Goal: Task Accomplishment & Management: Manage account settings

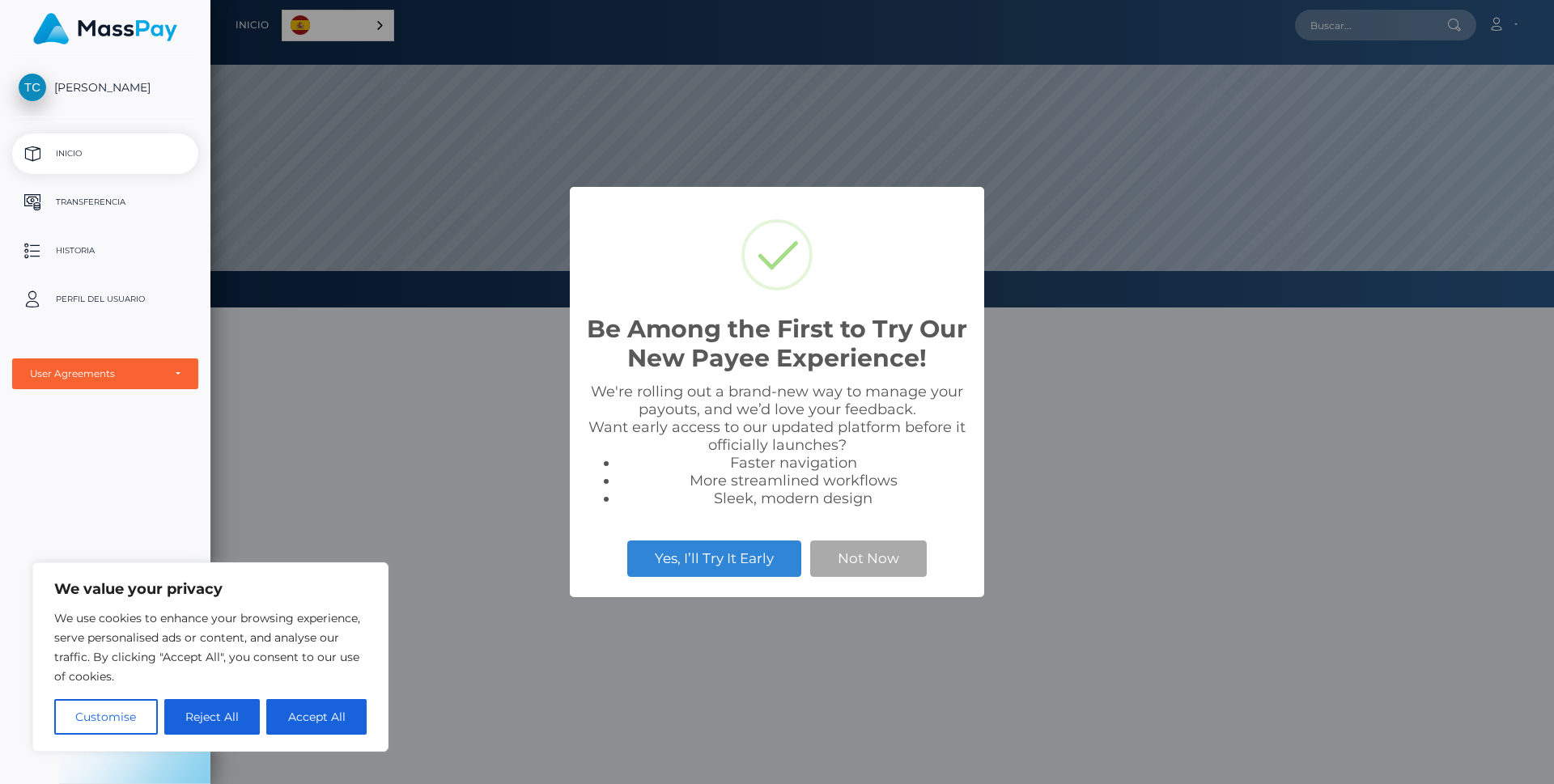
scroll to position [307, 1344]
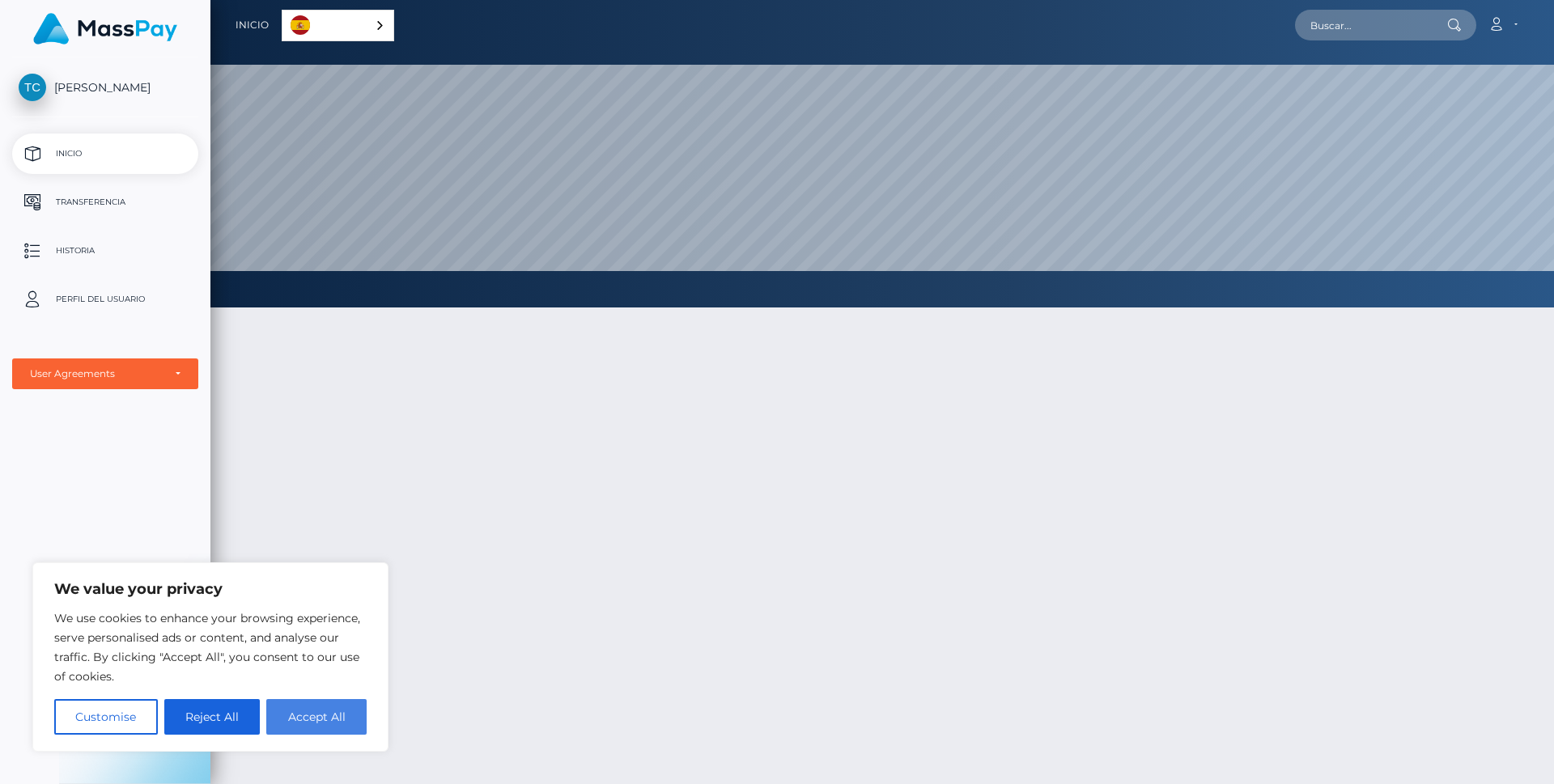
click at [343, 716] on button "Accept All" at bounding box center [316, 717] width 100 height 36
checkbox input "true"
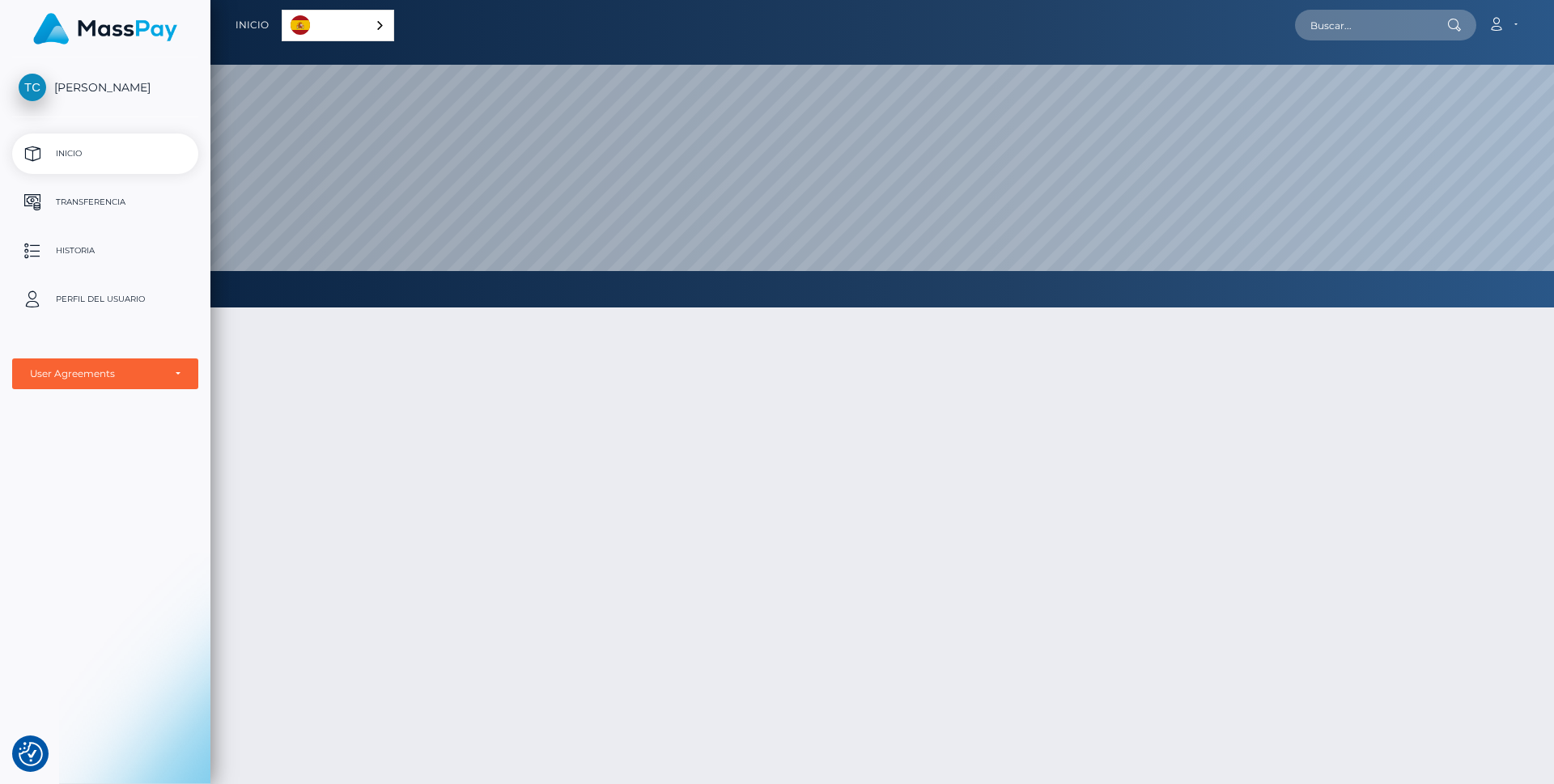
click at [379, 32] on link "Español" at bounding box center [338, 25] width 111 height 30
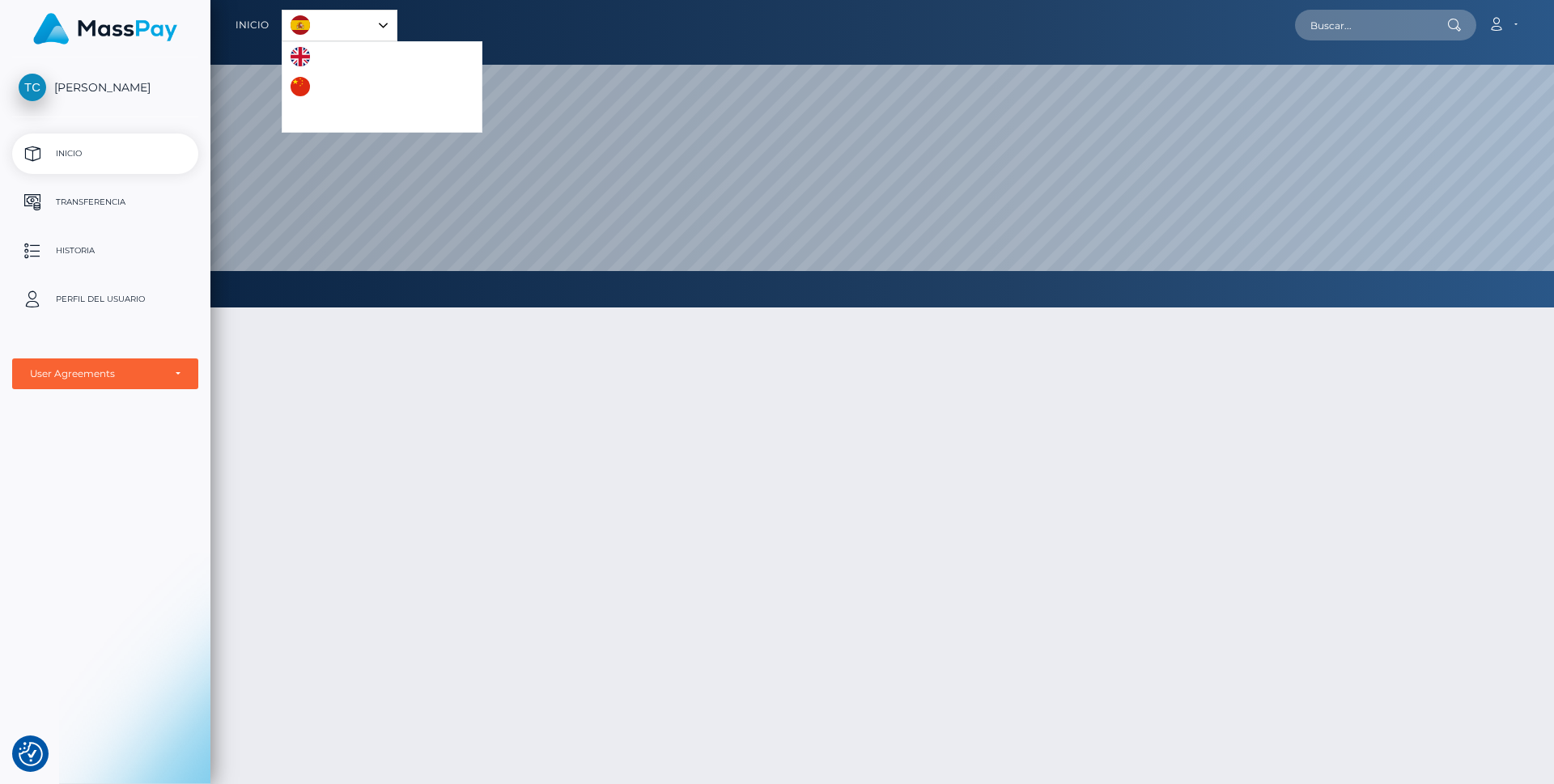
click at [385, 27] on div "Español" at bounding box center [339, 25] width 116 height 32
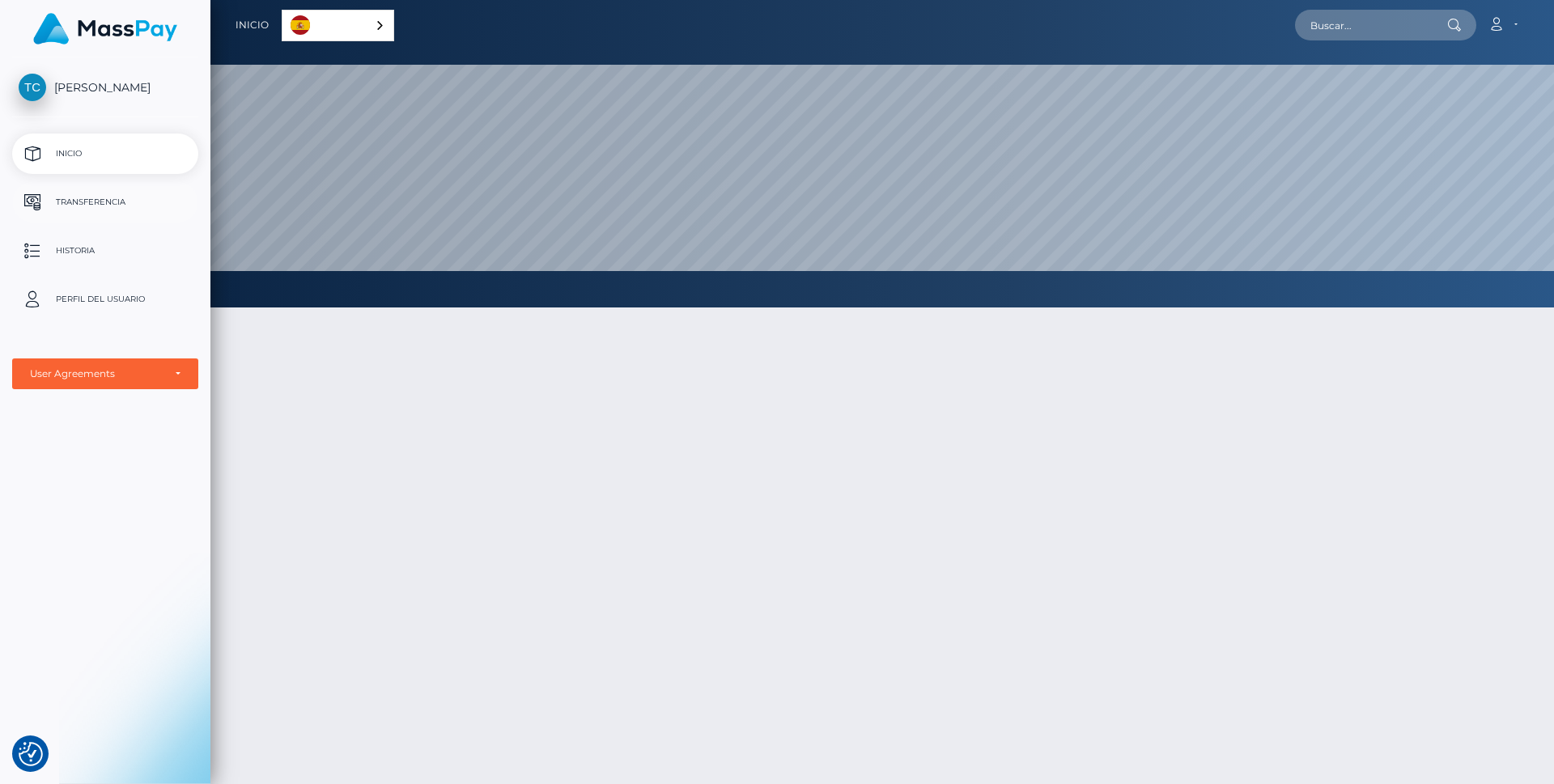
click at [80, 204] on p "Transferencia" at bounding box center [105, 202] width 173 height 24
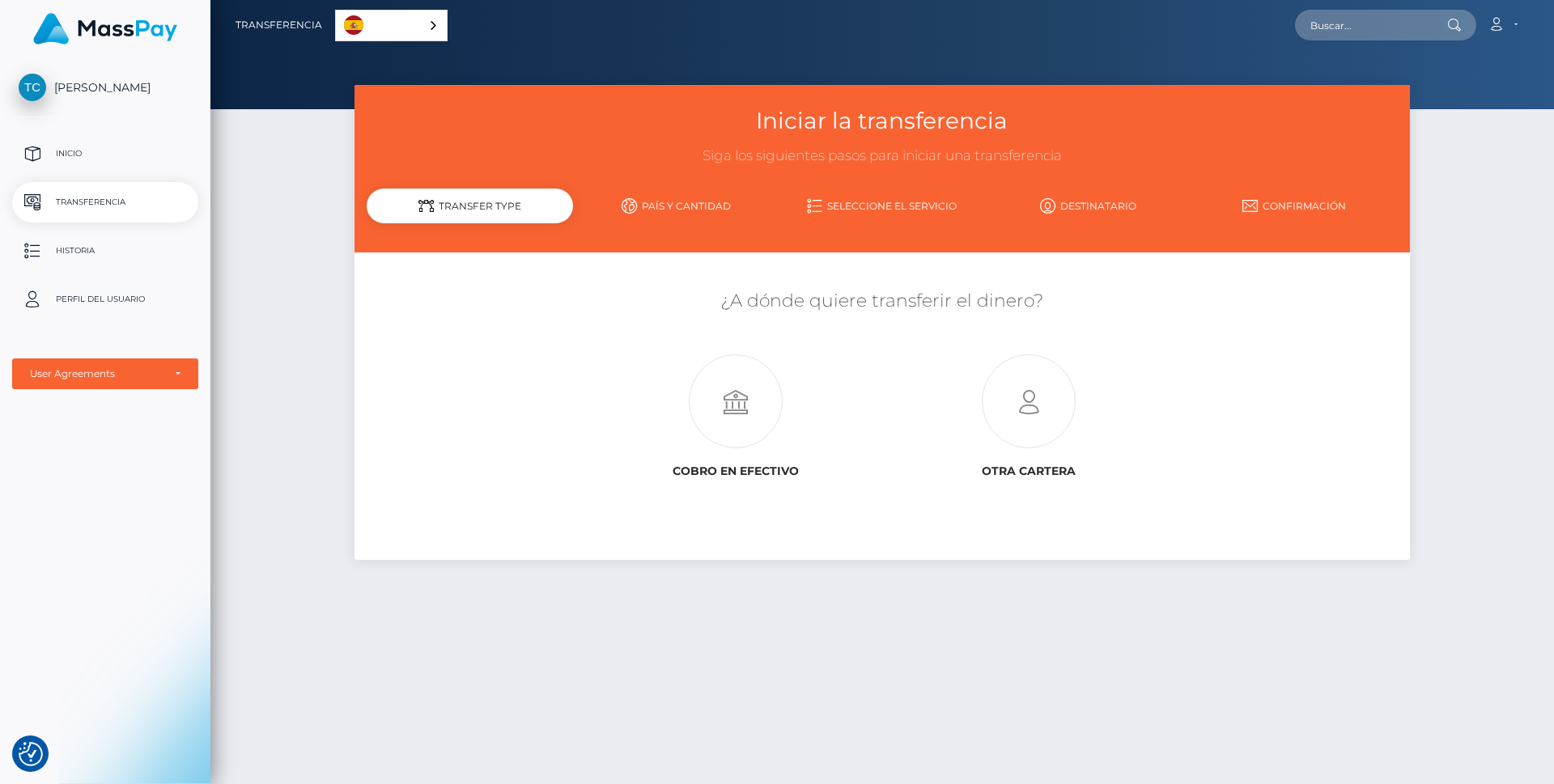
click at [681, 208] on link "País y cantidad" at bounding box center [676, 206] width 206 height 28
click at [1029, 405] on icon at bounding box center [1029, 402] width 293 height 94
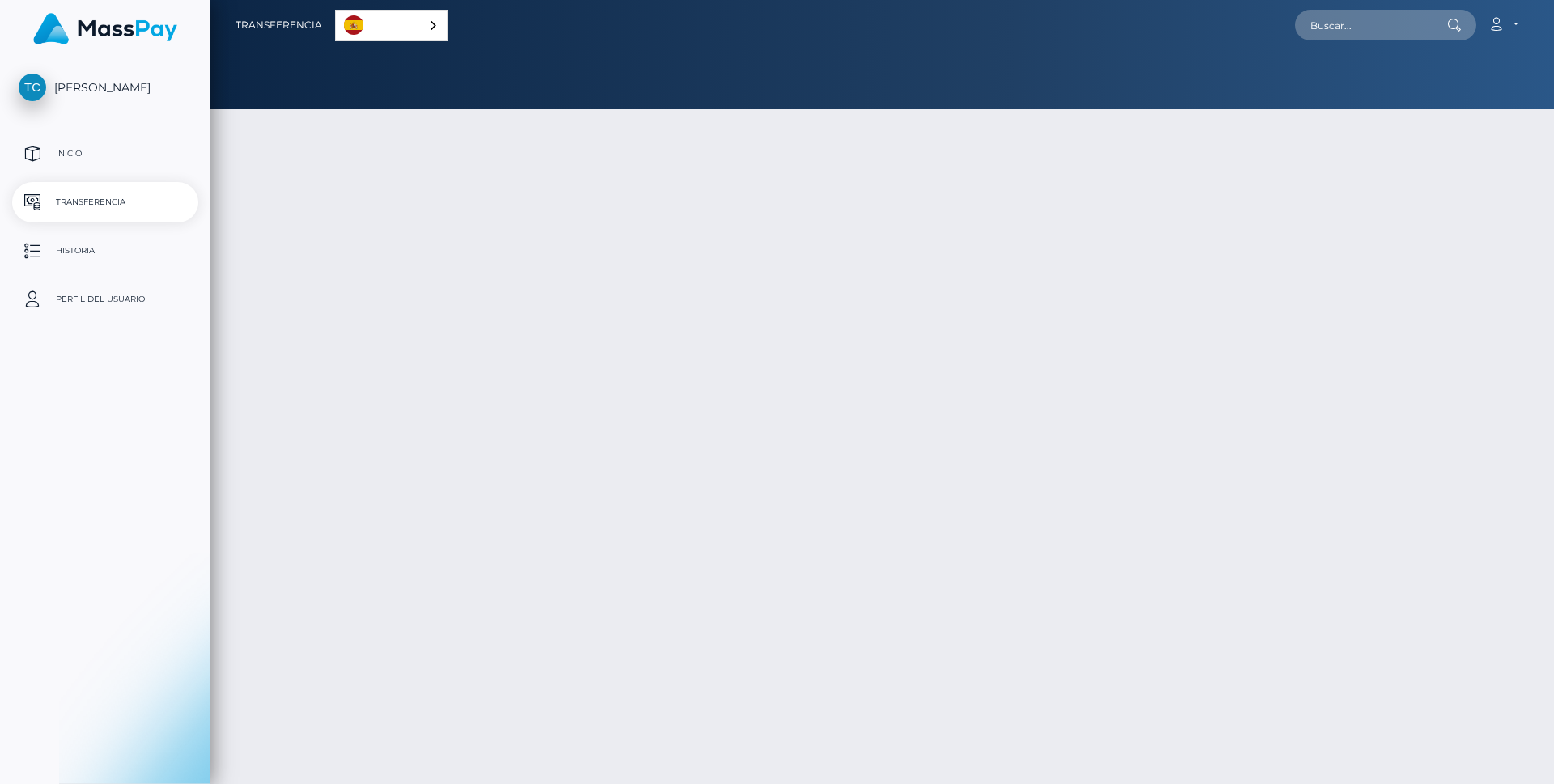
select select
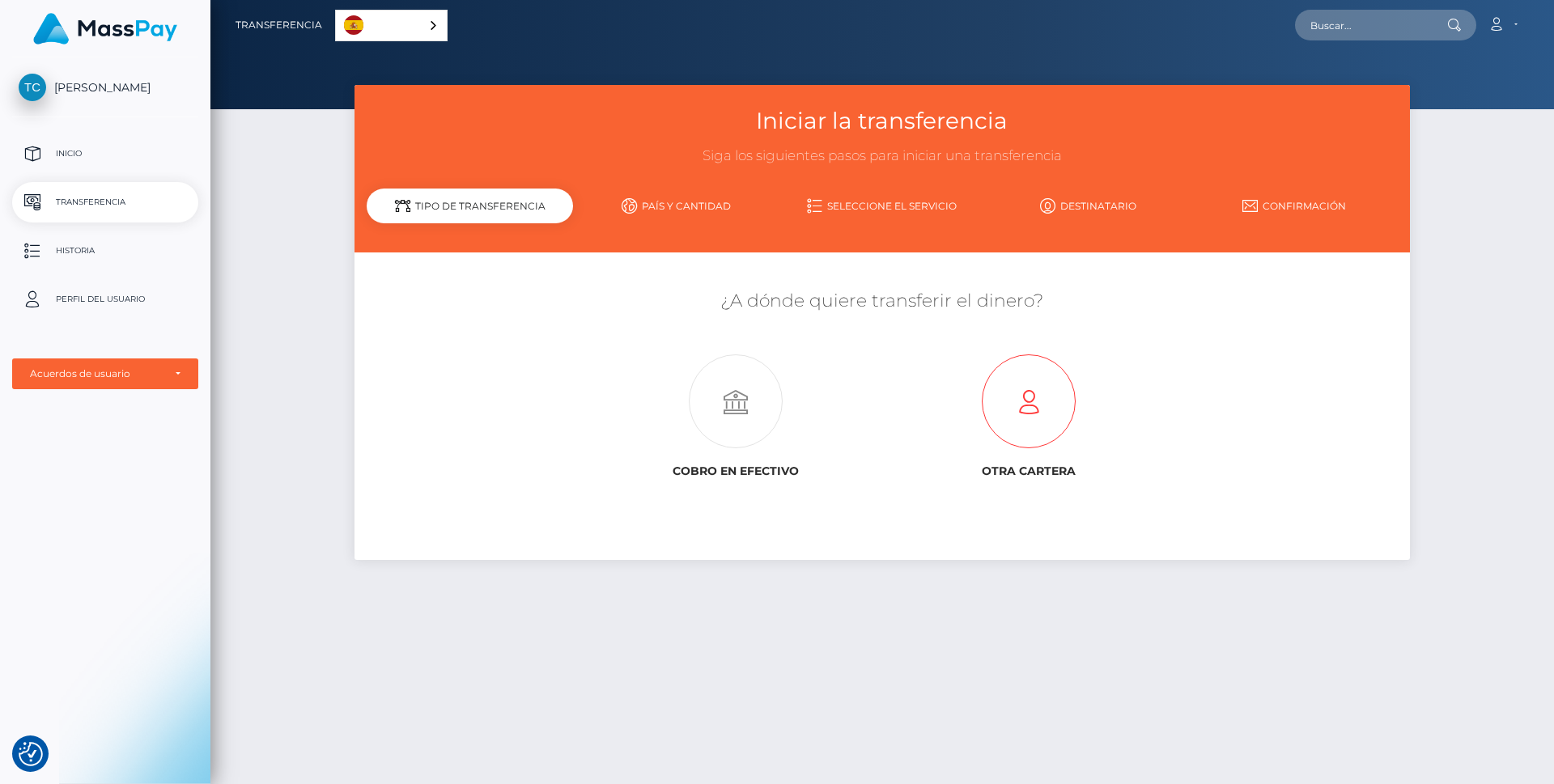
click at [1032, 388] on icon at bounding box center [1029, 402] width 293 height 94
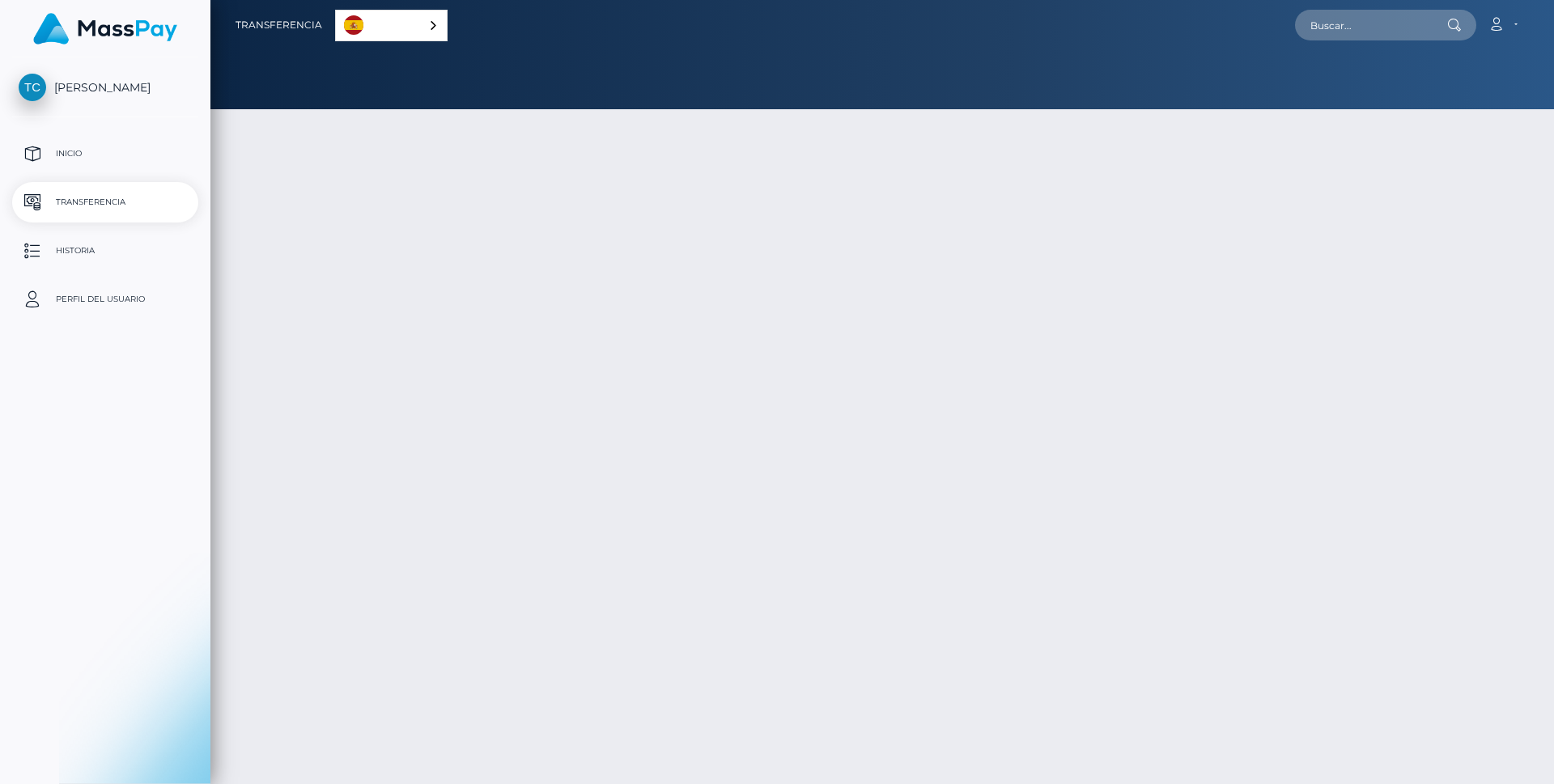
select select
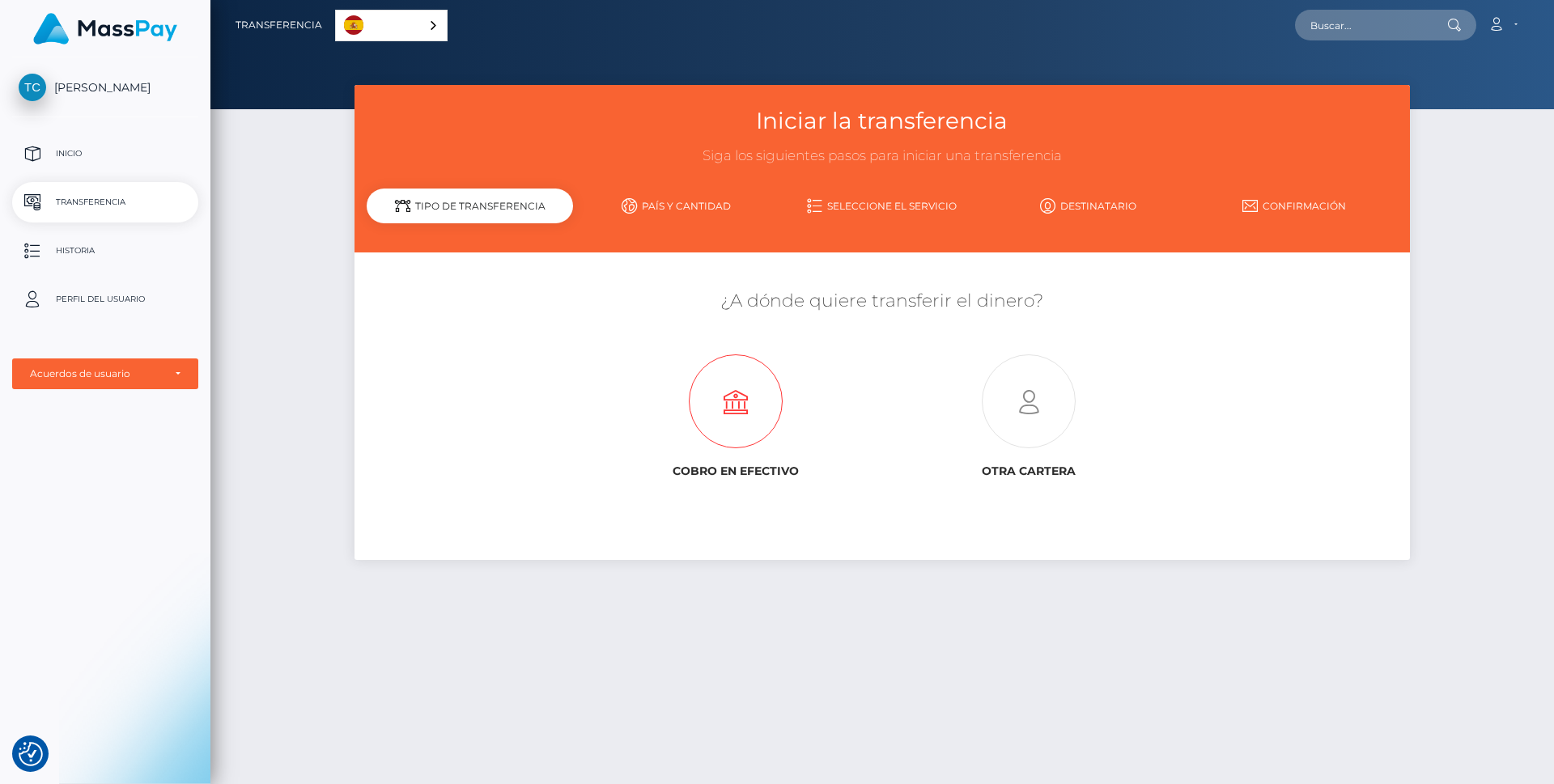
click at [715, 378] on icon at bounding box center [736, 402] width 293 height 94
click at [122, 308] on p "Perfil del usuario" at bounding box center [105, 299] width 173 height 24
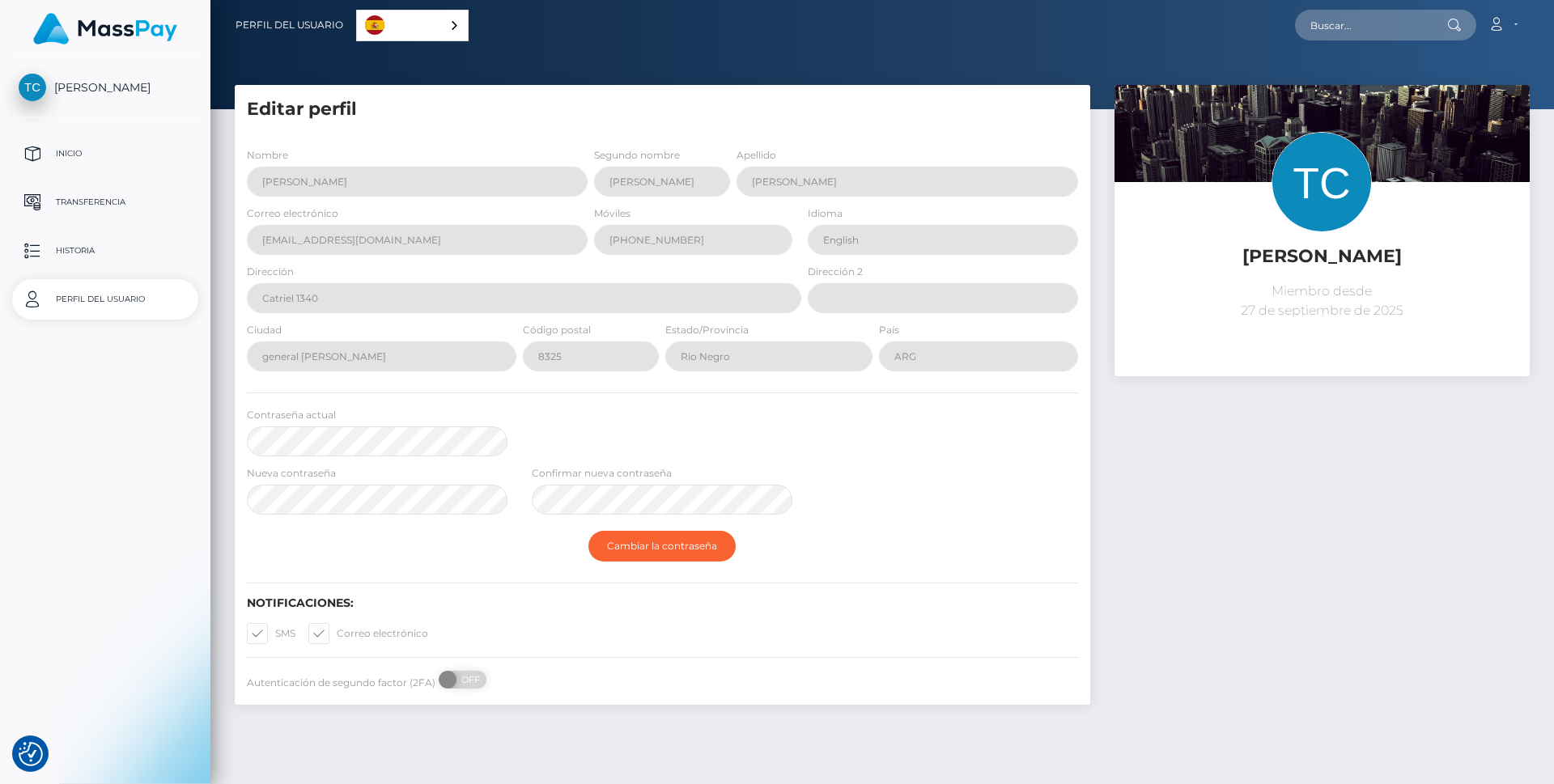
select select
click at [876, 239] on input "English" at bounding box center [942, 239] width 270 height 30
click at [1514, 25] on link "Cuenta" at bounding box center [1502, 25] width 48 height 34
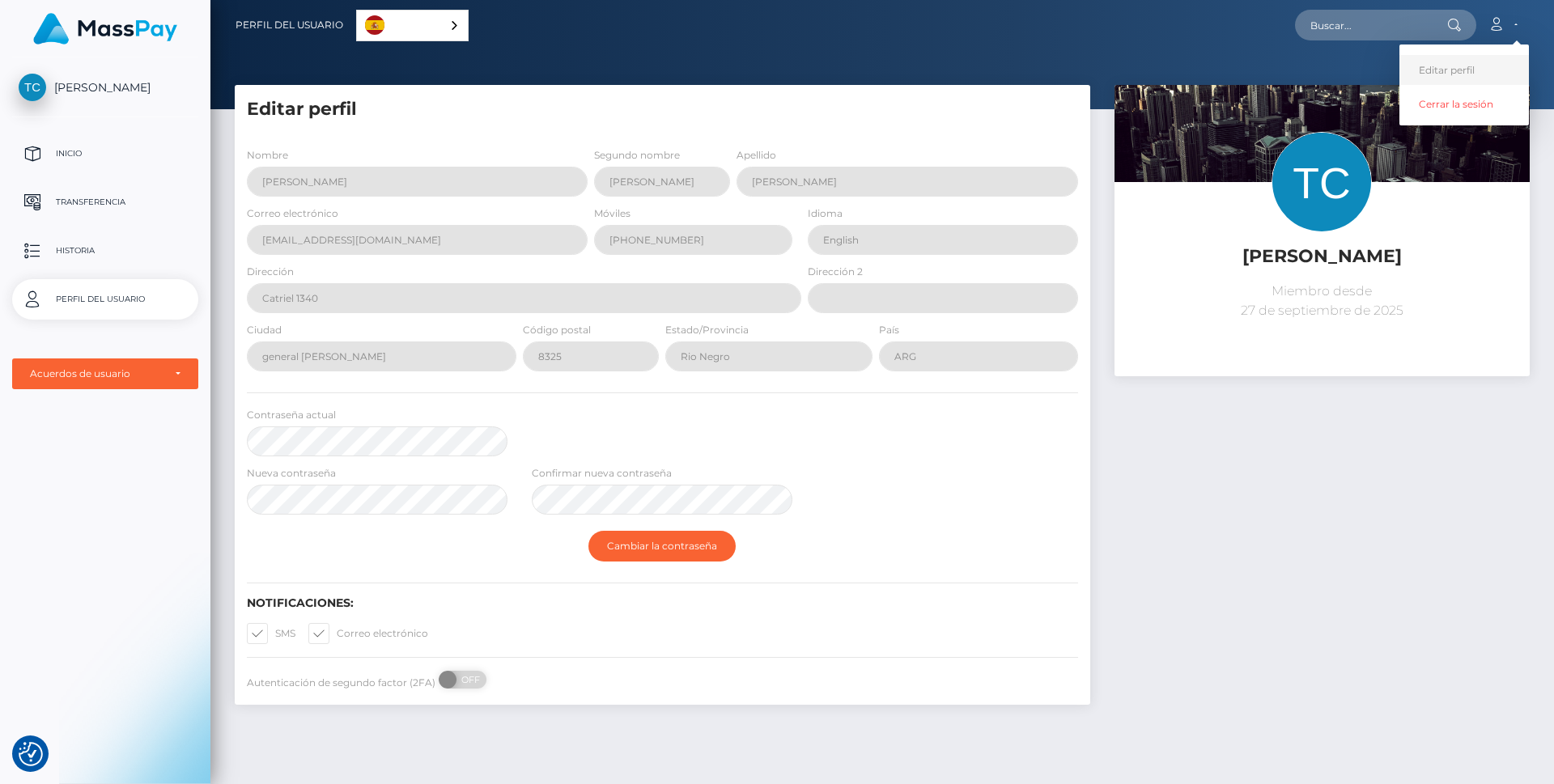
click at [1451, 73] on link "Editar perfil" at bounding box center [1464, 70] width 130 height 30
click at [928, 241] on input "English" at bounding box center [942, 239] width 270 height 30
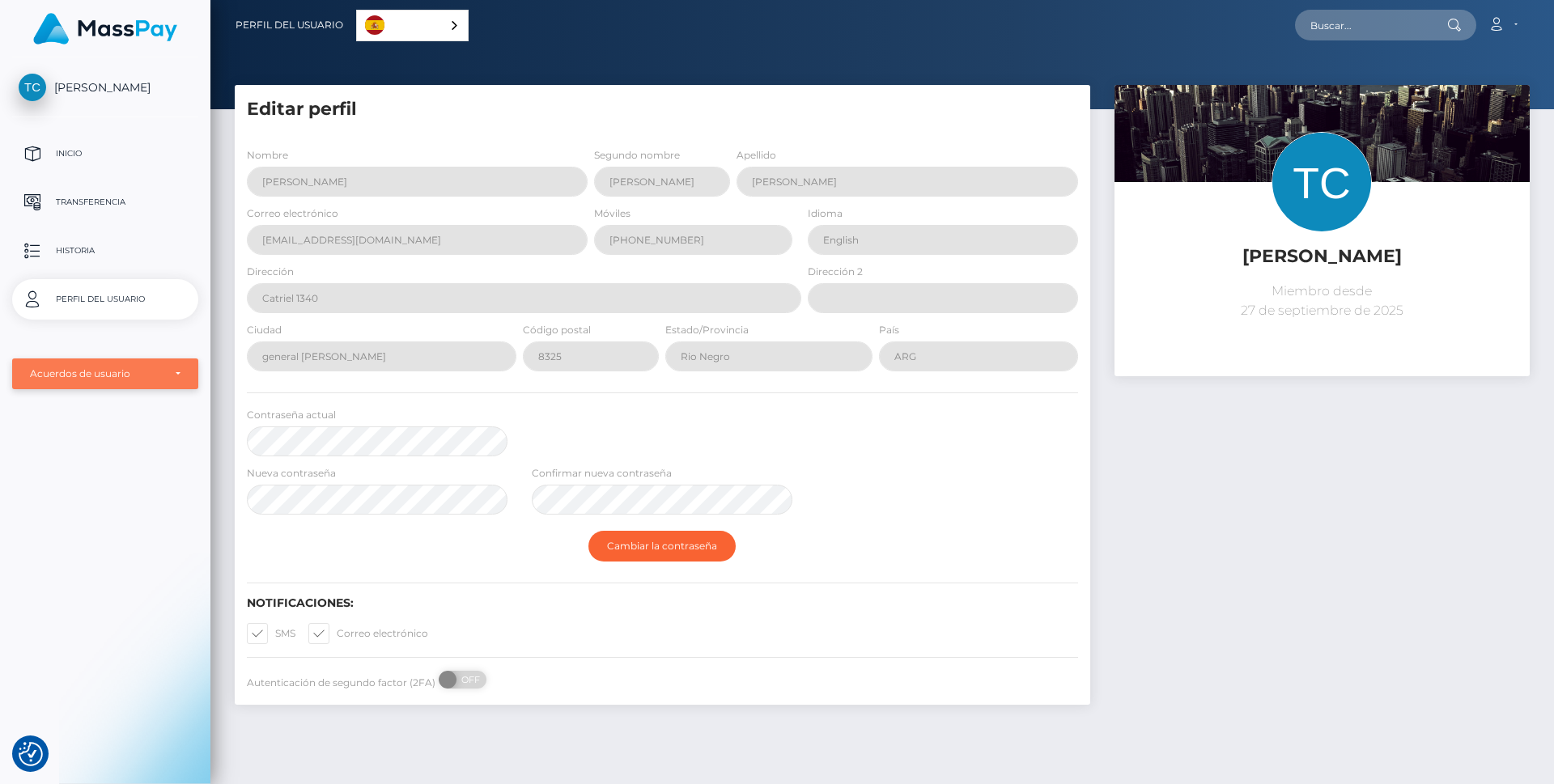
click at [180, 367] on div "Acuerdos de usuario" at bounding box center [105, 374] width 151 height 13
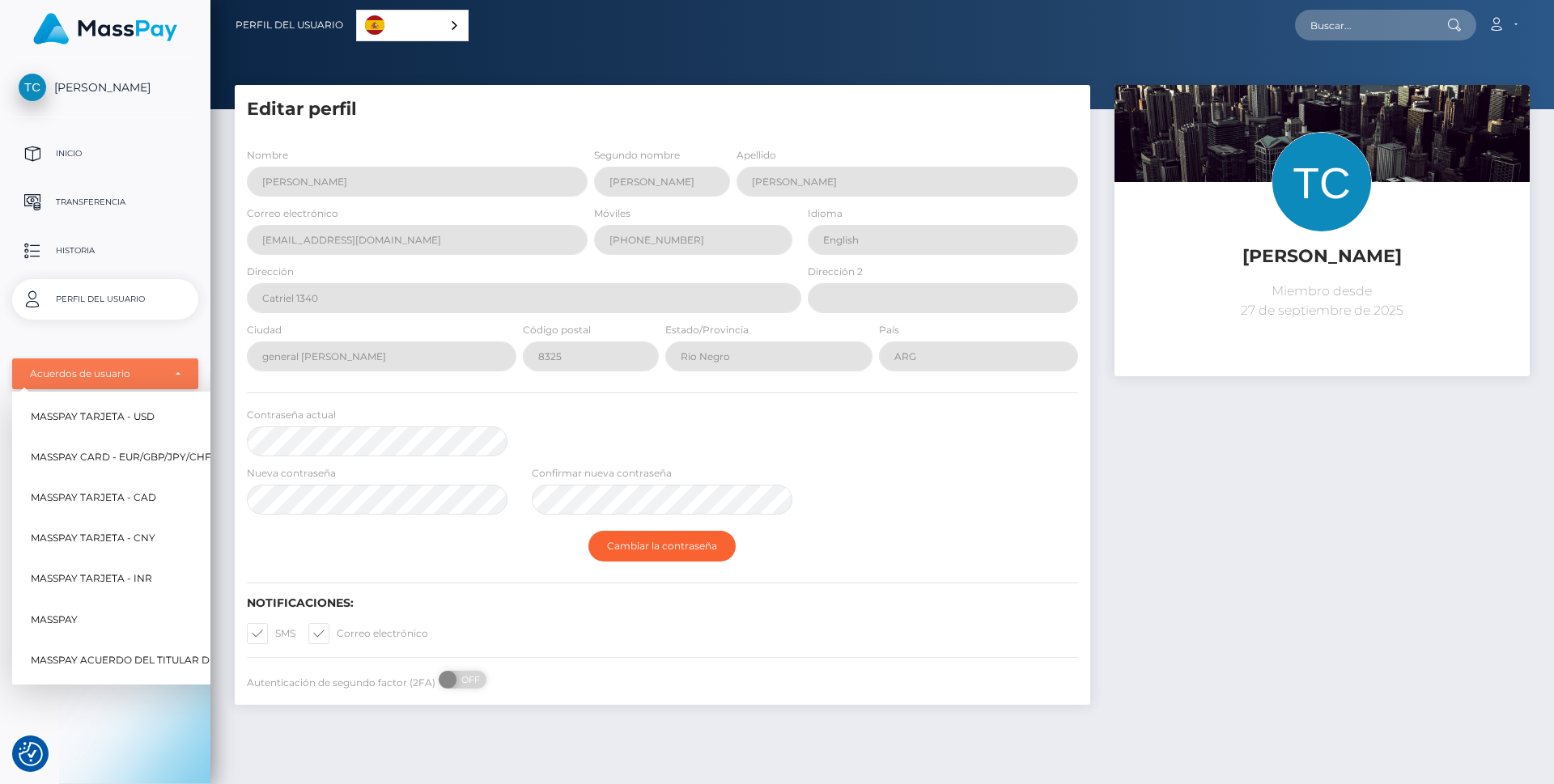
click at [185, 372] on div "Acuerdos de usuario" at bounding box center [105, 374] width 186 height 31
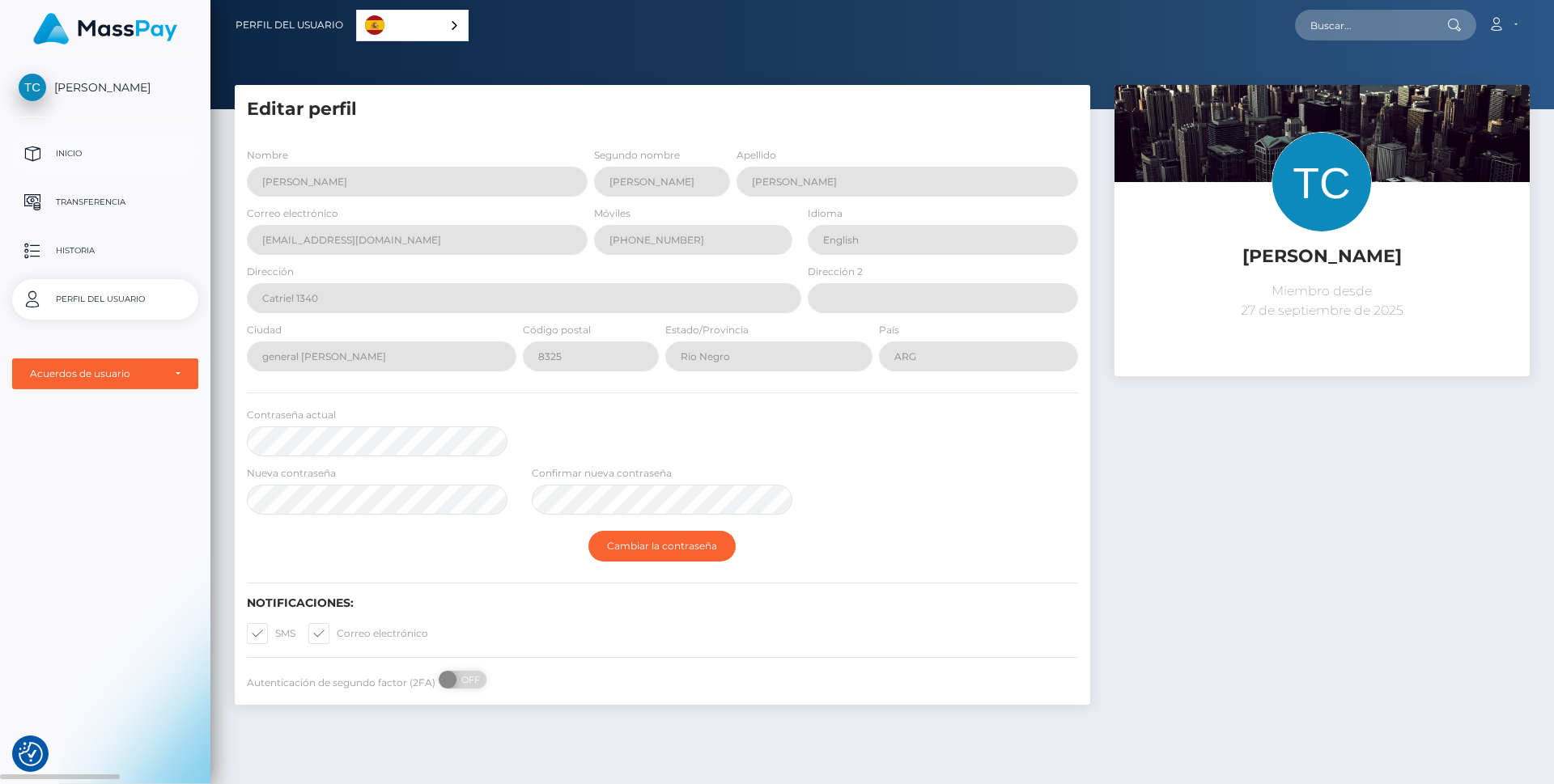
click at [74, 159] on p "Inicio" at bounding box center [105, 154] width 173 height 24
